Goal: Task Accomplishment & Management: Use online tool/utility

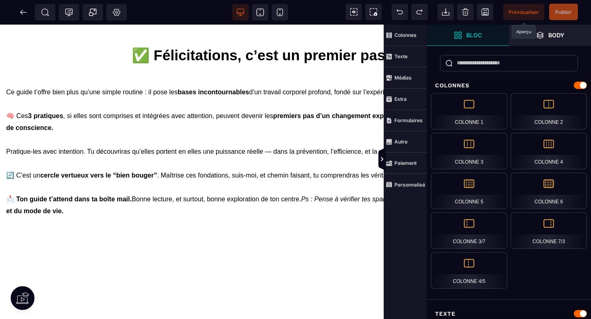
click at [527, 14] on span "Prévisualiser" at bounding box center [524, 12] width 30 height 6
click at [22, 10] on icon at bounding box center [21, 12] width 2 height 5
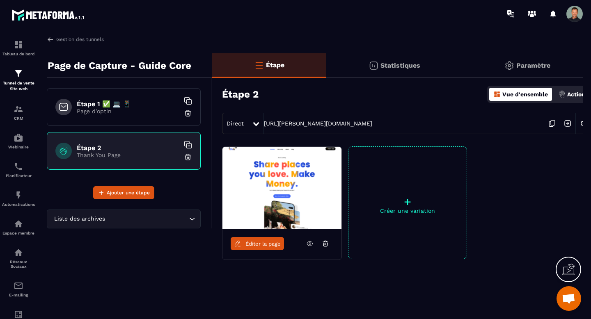
click at [129, 108] on p "Page d'optin" at bounding box center [128, 111] width 103 height 7
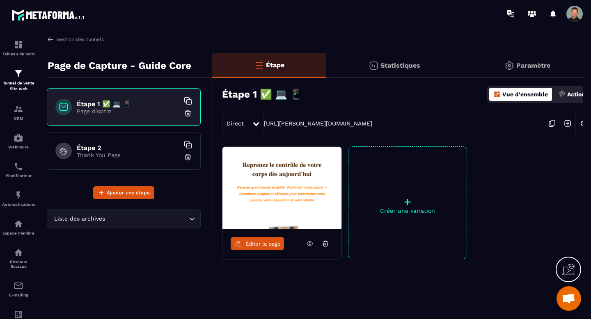
click at [126, 145] on h6 "Étape 2" at bounding box center [128, 148] width 103 height 8
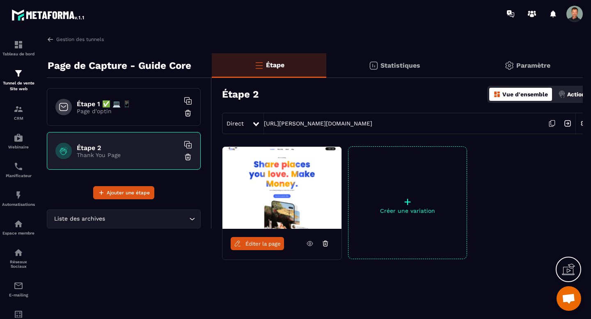
click at [255, 248] on link "Éditer la page" at bounding box center [257, 243] width 53 height 13
